Goal: Navigation & Orientation: Go to known website

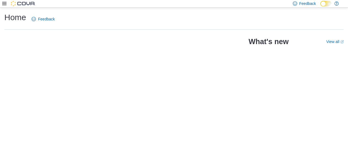
click at [5, 5] on icon at bounding box center [4, 3] width 4 height 4
